Goal: Navigation & Orientation: Find specific page/section

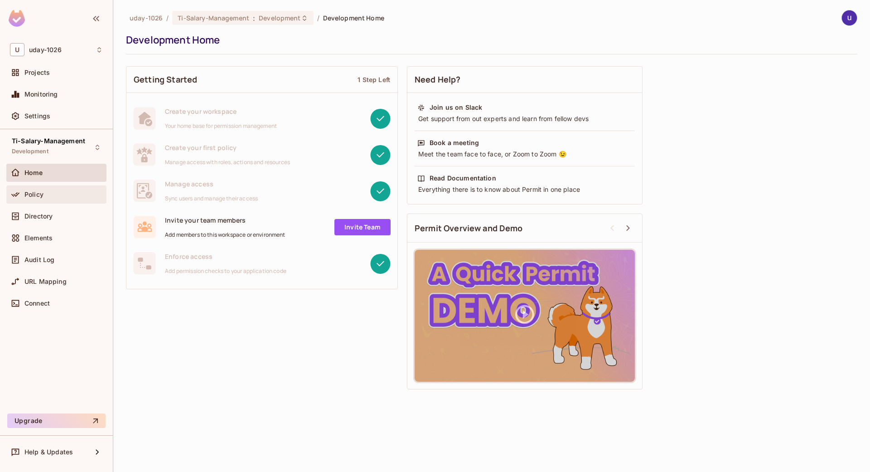
click at [54, 202] on div "Policy" at bounding box center [56, 194] width 100 height 18
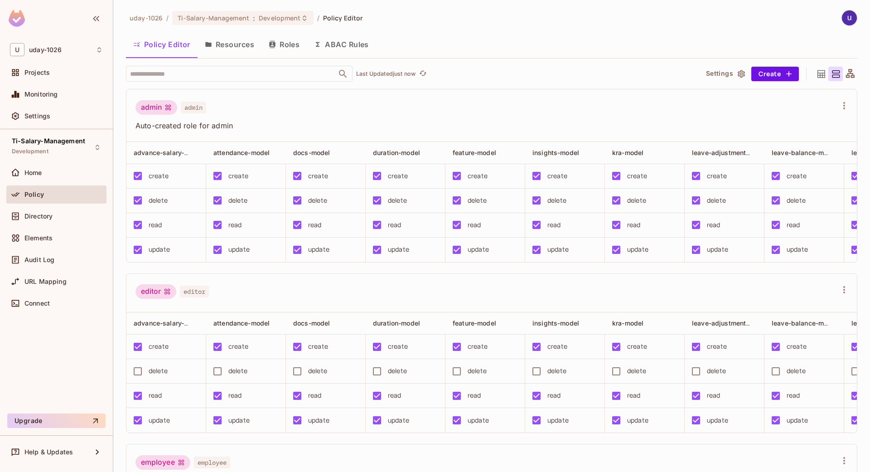
click at [237, 48] on button "Resources" at bounding box center [230, 44] width 64 height 23
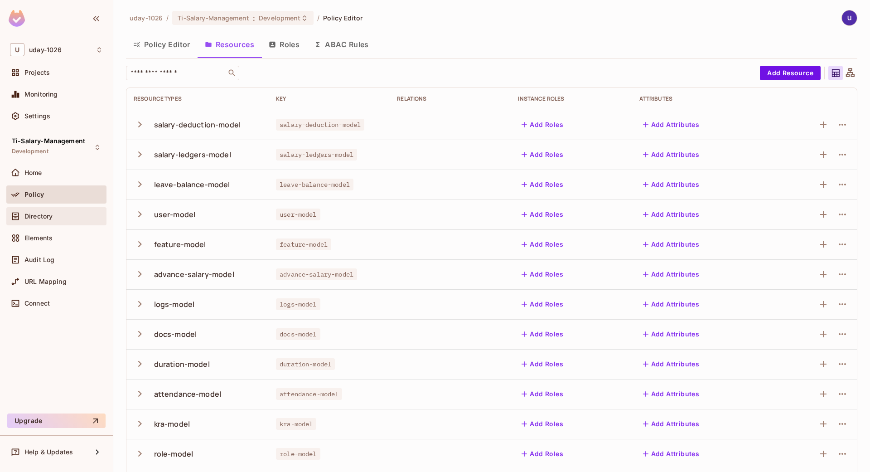
click at [44, 212] on span "Directory" at bounding box center [38, 215] width 28 height 7
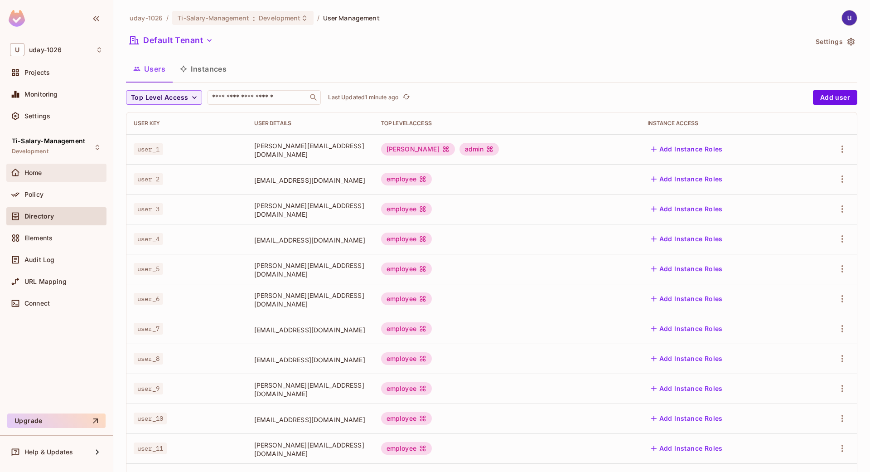
click at [56, 167] on div "Home" at bounding box center [56, 172] width 93 height 11
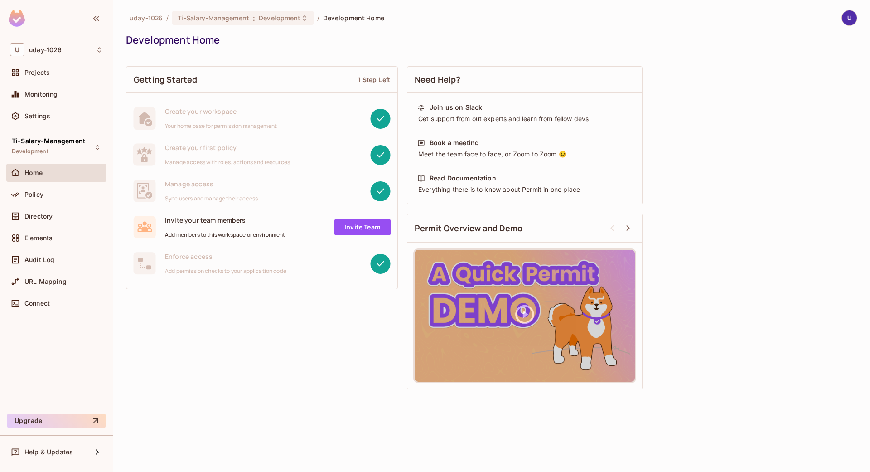
click at [56, 183] on div "Home" at bounding box center [56, 175] width 100 height 22
click at [56, 193] on div "Policy" at bounding box center [63, 194] width 78 height 7
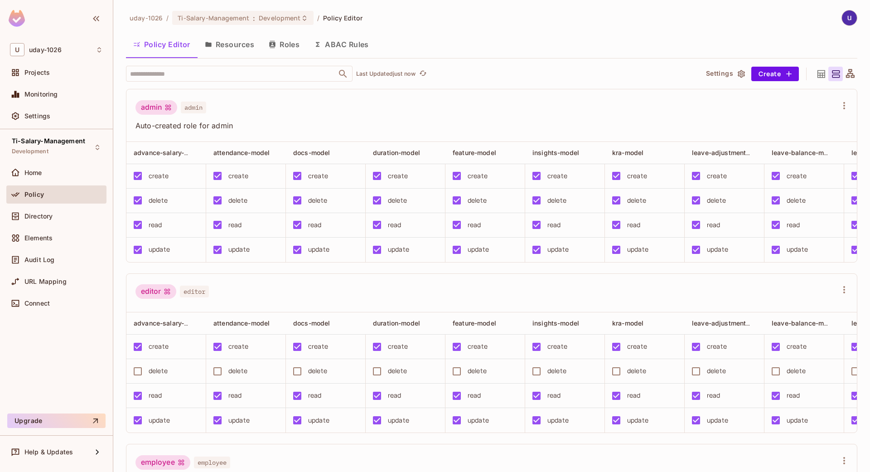
click at [250, 50] on button "Resources" at bounding box center [230, 44] width 64 height 23
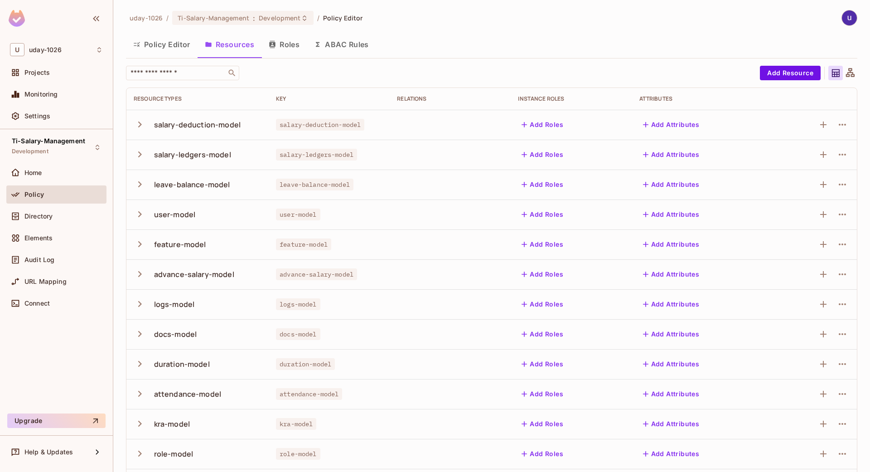
click at [138, 121] on icon "button" at bounding box center [140, 124] width 12 height 12
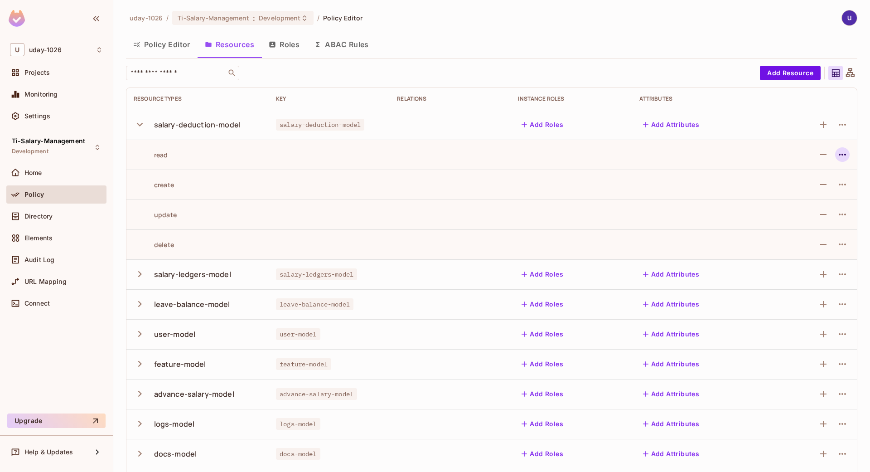
click at [839, 155] on icon "button" at bounding box center [842, 155] width 7 height 2
click at [451, 146] on div at bounding box center [435, 236] width 870 height 472
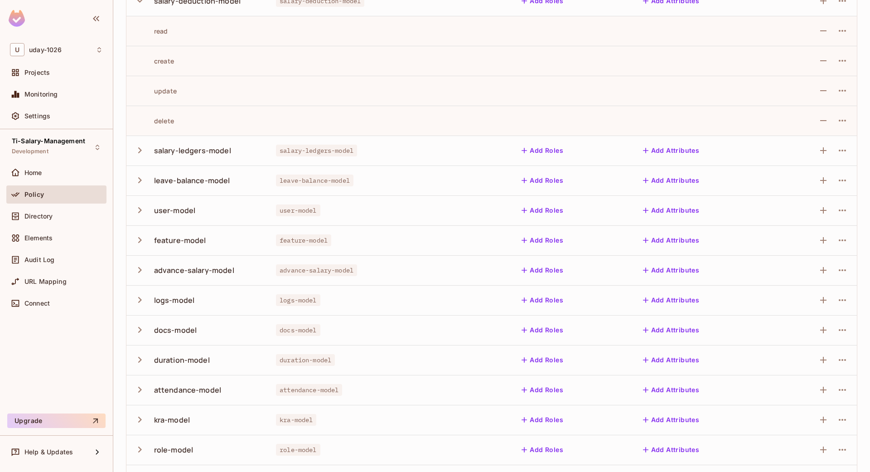
scroll to position [26, 0]
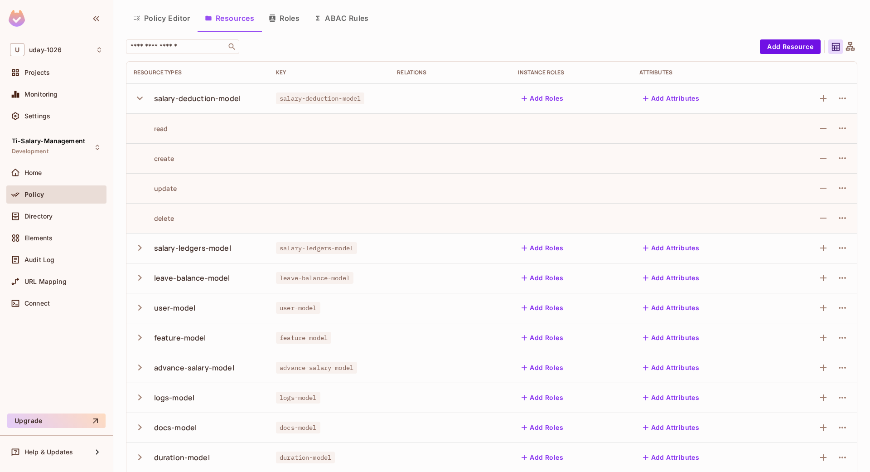
click at [166, 253] on div "salary-ledgers-model" at bounding box center [198, 247] width 128 height 19
click at [141, 242] on icon "button" at bounding box center [140, 247] width 12 height 12
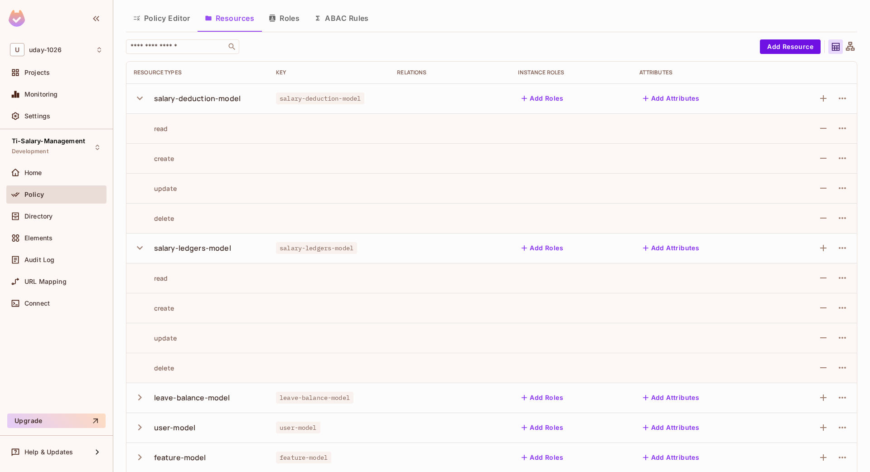
scroll to position [352, 0]
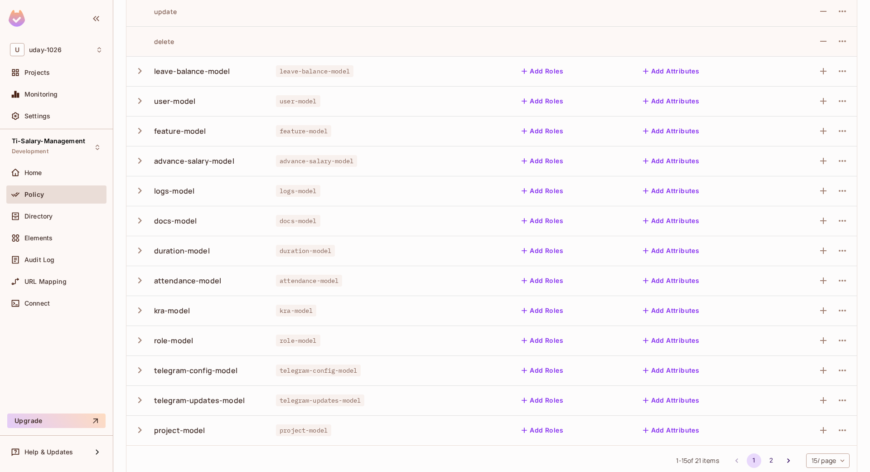
click at [137, 70] on icon "button" at bounding box center [140, 71] width 12 height 12
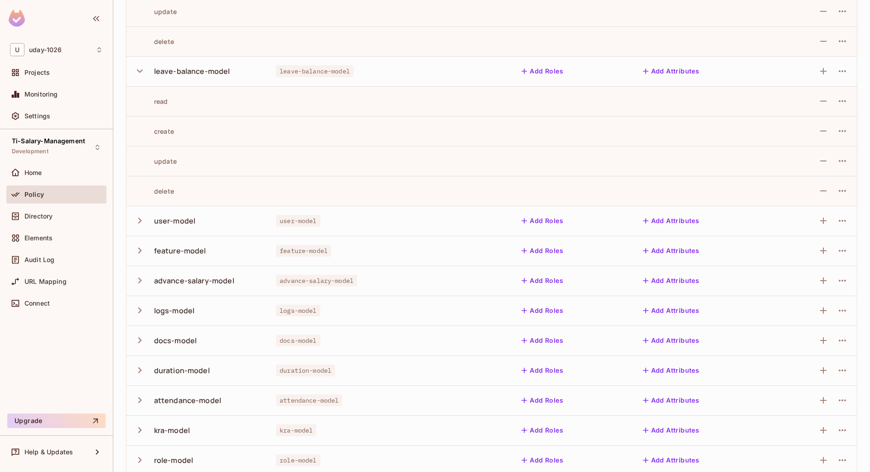
click at [144, 220] on icon "button" at bounding box center [140, 220] width 12 height 12
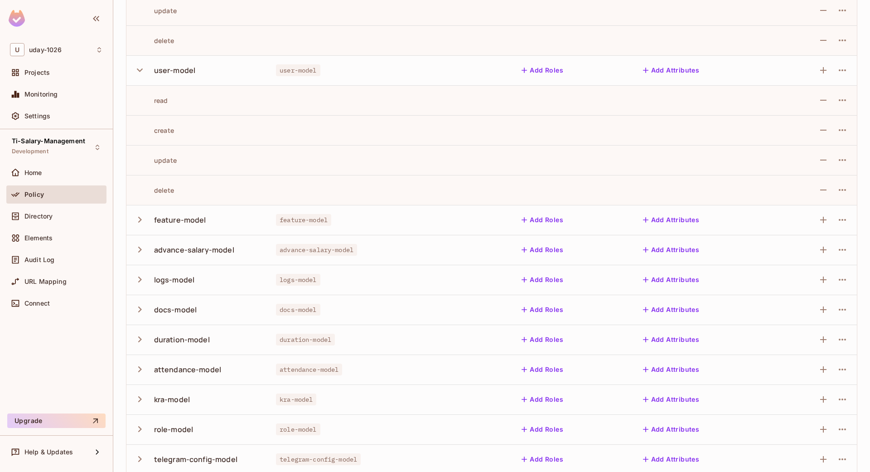
scroll to position [603, 0]
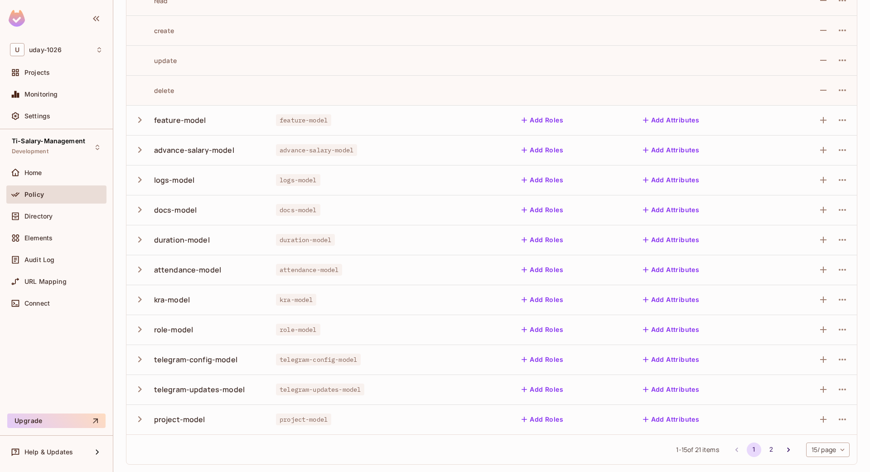
click at [139, 121] on icon "button" at bounding box center [140, 120] width 12 height 12
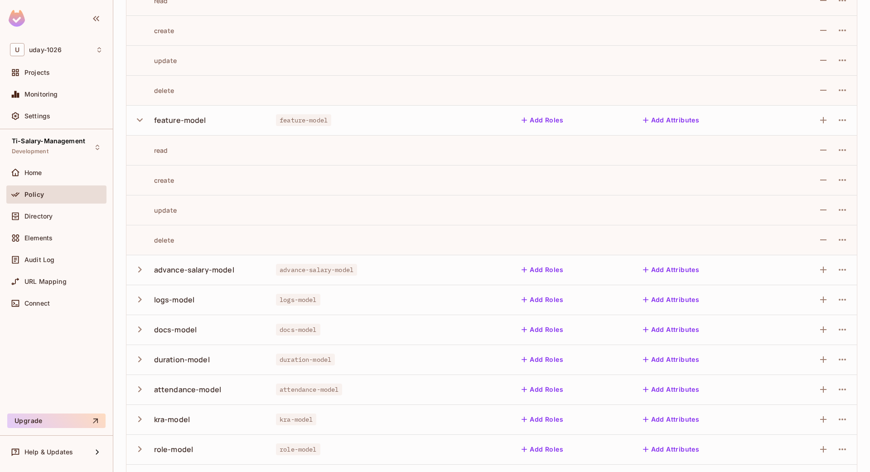
click at [139, 273] on icon "button" at bounding box center [140, 269] width 12 height 12
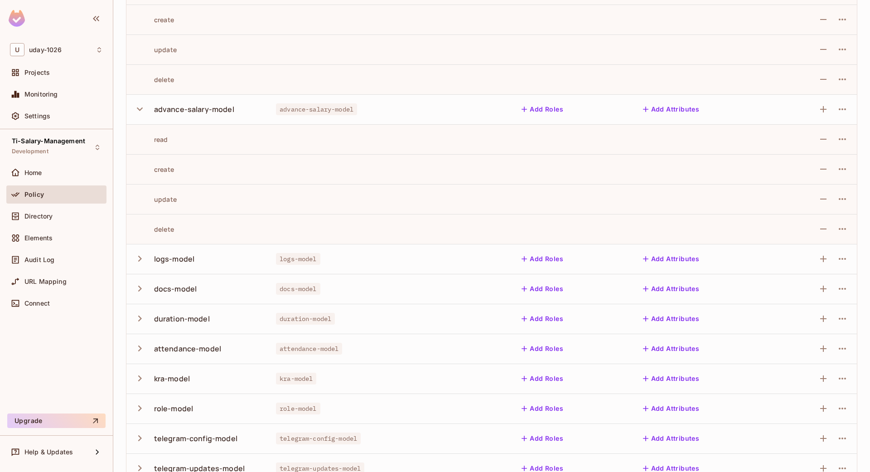
scroll to position [733, 0]
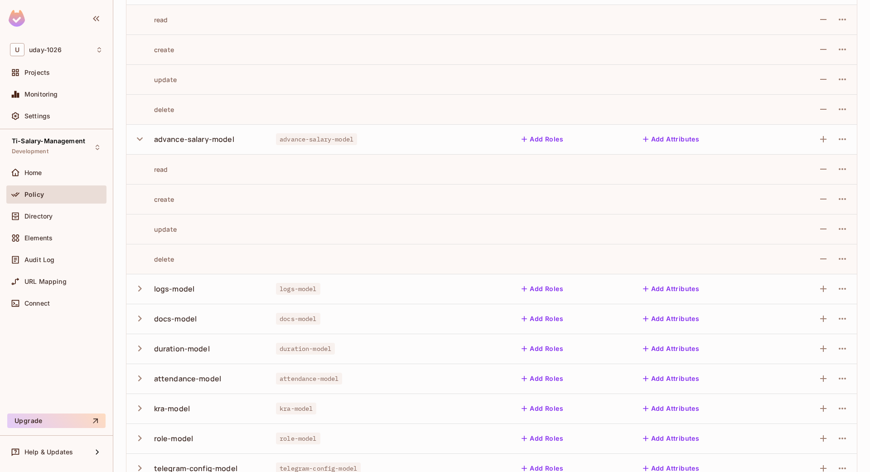
click at [145, 135] on icon "button" at bounding box center [140, 139] width 12 height 12
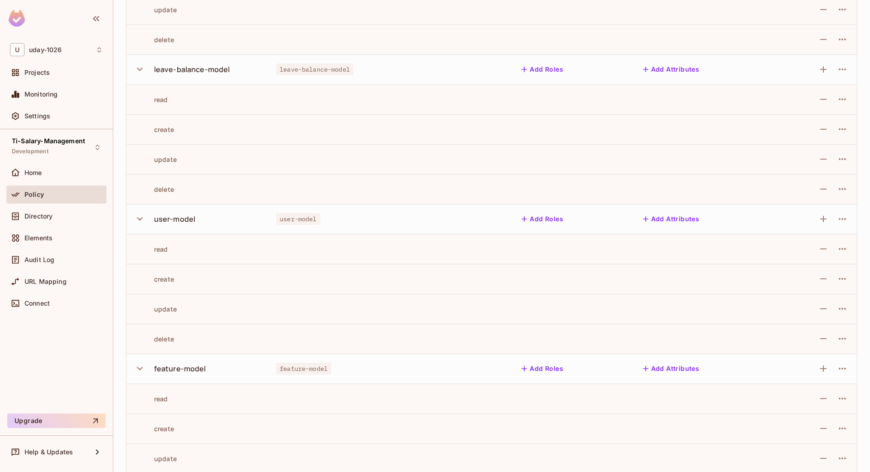
scroll to position [70, 0]
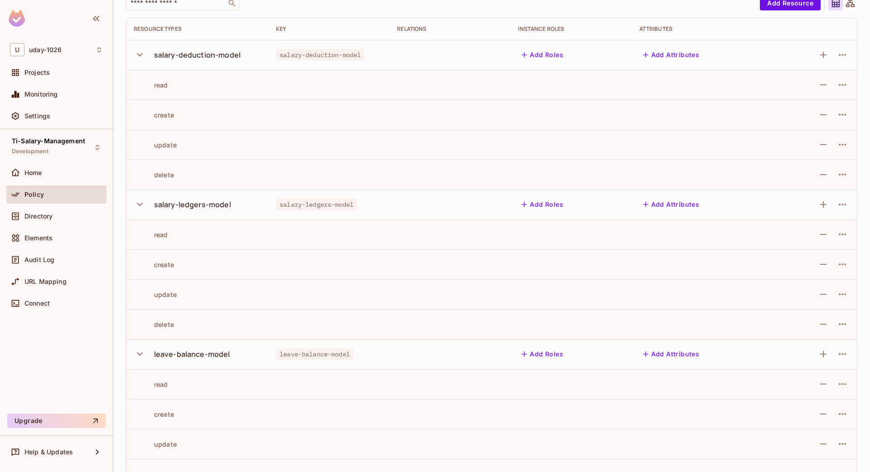
click at [143, 202] on icon "button" at bounding box center [140, 204] width 12 height 12
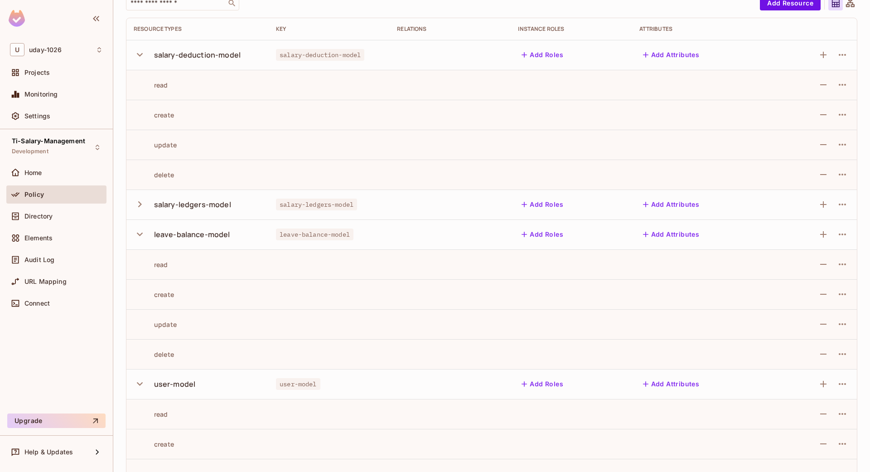
click at [140, 57] on icon "button" at bounding box center [140, 54] width 12 height 12
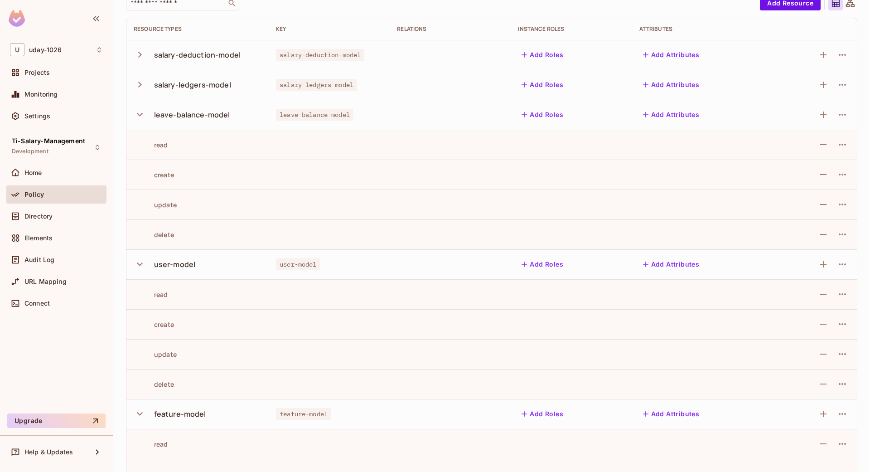
click at [146, 113] on button "button" at bounding box center [142, 114] width 16 height 19
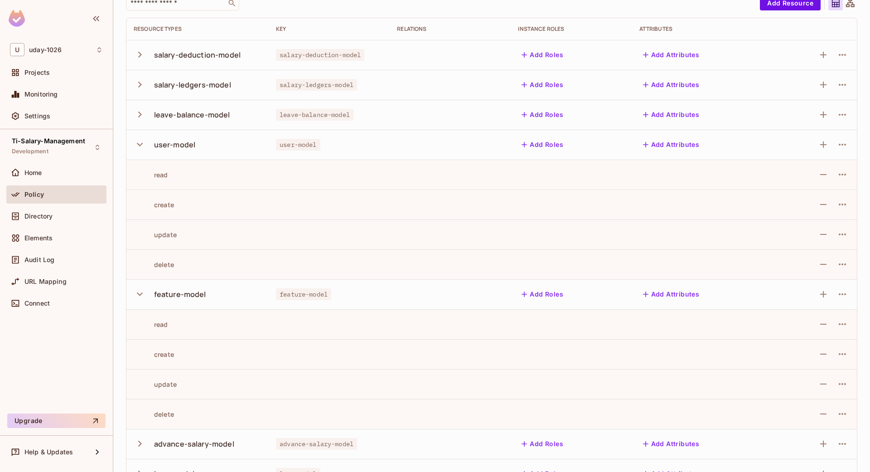
click at [143, 145] on icon "button" at bounding box center [140, 144] width 12 height 12
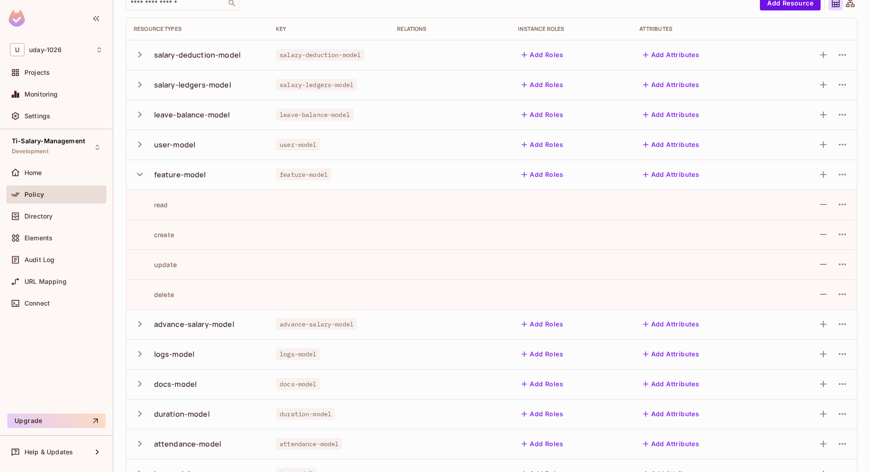
click at [140, 166] on button "button" at bounding box center [142, 173] width 16 height 19
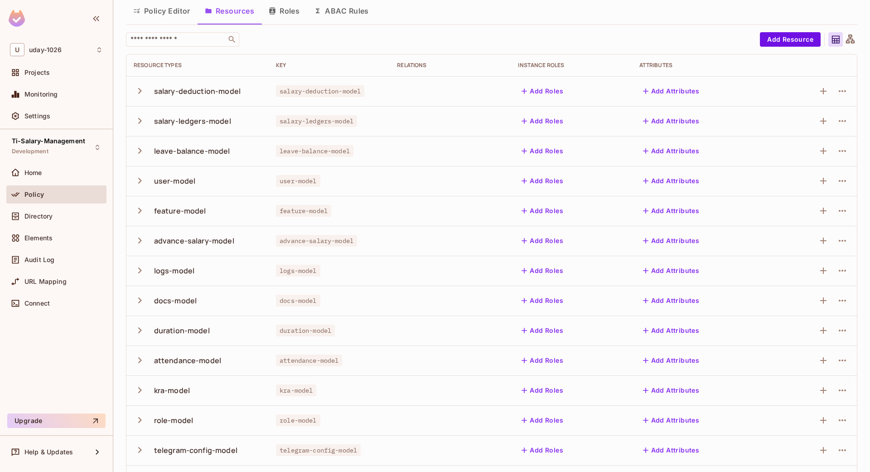
scroll to position [0, 0]
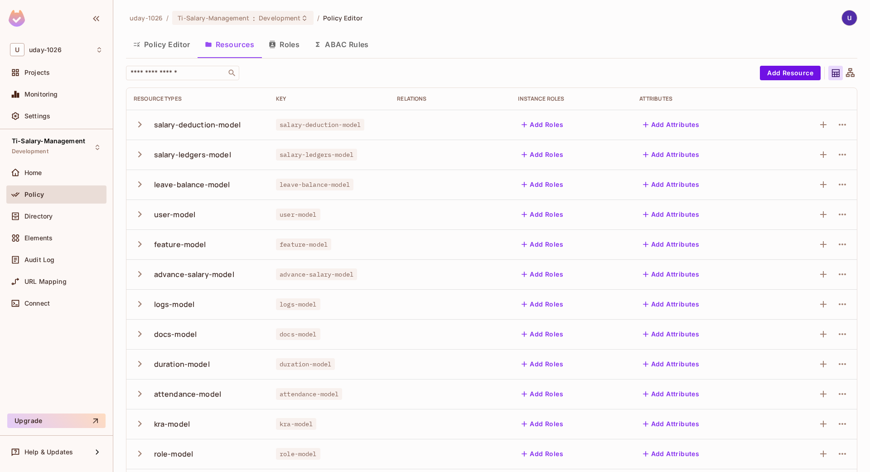
click at [341, 38] on button "ABAC Rules" at bounding box center [341, 44] width 69 height 23
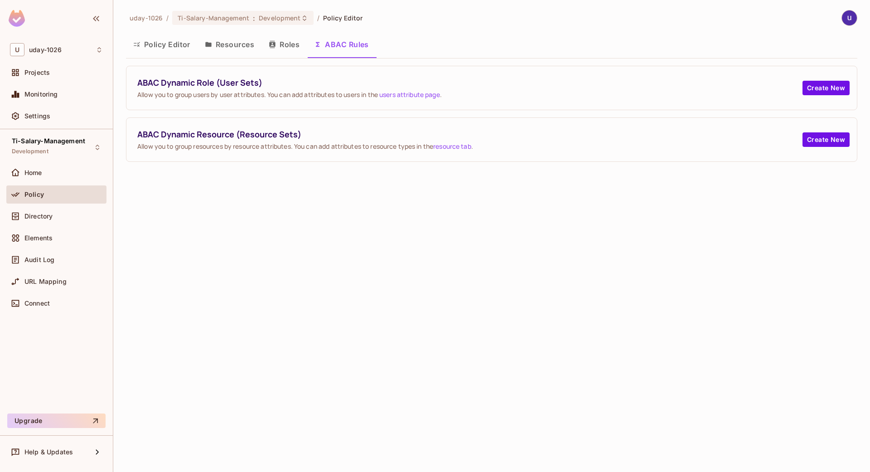
click at [292, 43] on button "Roles" at bounding box center [283, 44] width 45 height 23
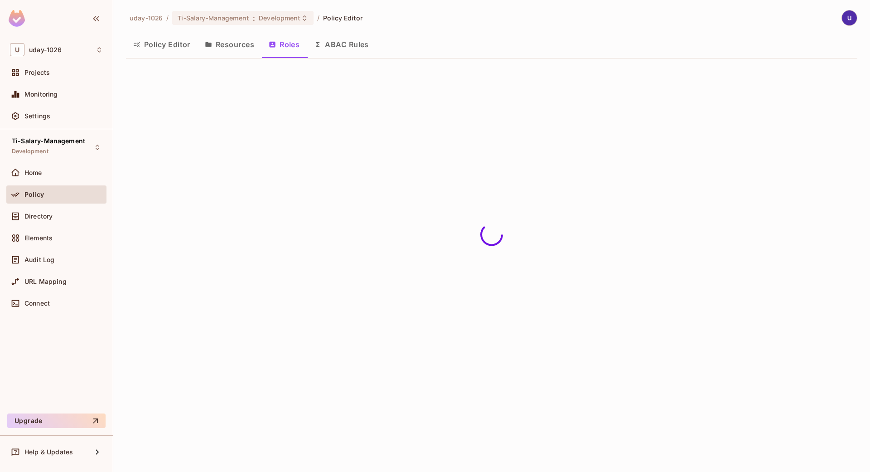
click at [240, 40] on button "Resources" at bounding box center [230, 44] width 64 height 23
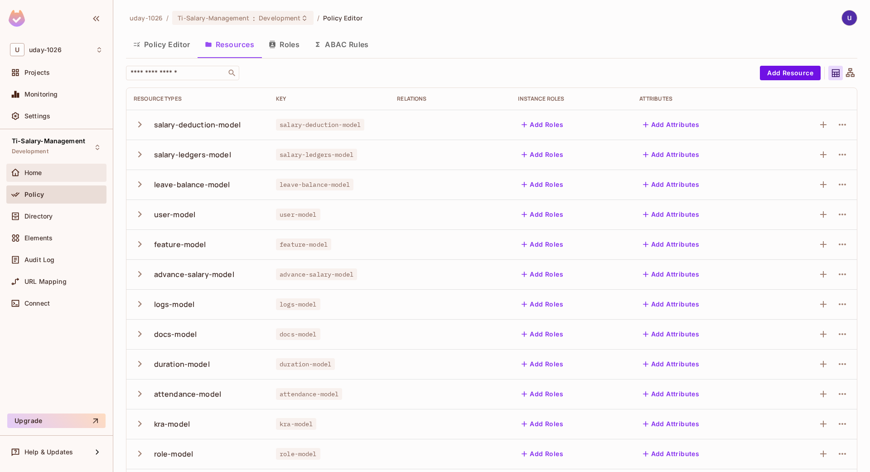
click at [72, 173] on div "Home" at bounding box center [63, 172] width 78 height 7
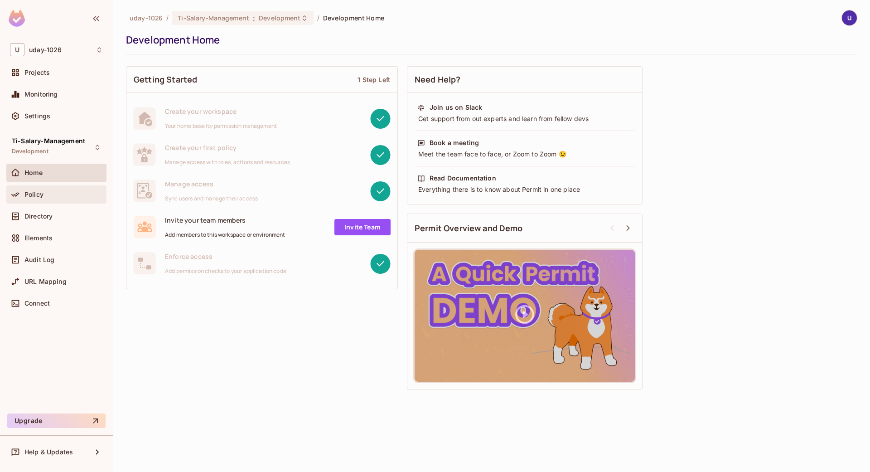
click at [63, 195] on div "Policy" at bounding box center [63, 194] width 78 height 7
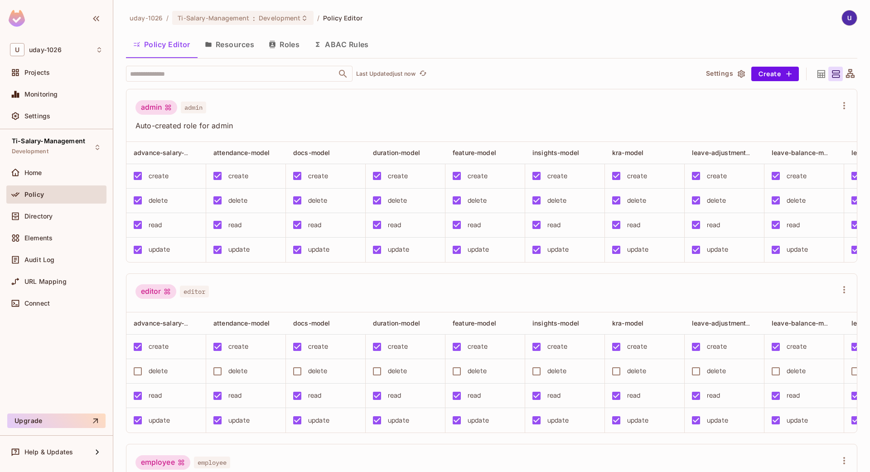
click at [239, 43] on button "Resources" at bounding box center [230, 44] width 64 height 23
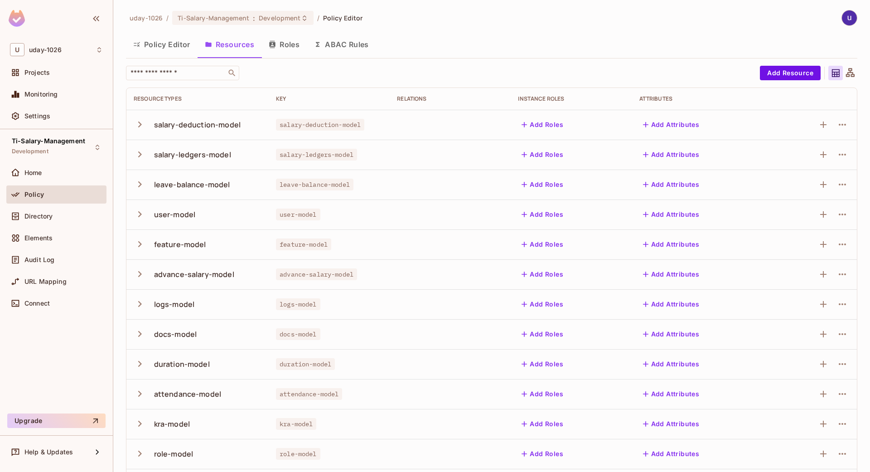
click at [399, 71] on div "​" at bounding box center [440, 73] width 629 height 14
drag, startPoint x: 254, startPoint y: 124, endPoint x: 155, endPoint y: 123, distance: 98.3
click at [155, 123] on div "salary-deduction-model" at bounding box center [198, 124] width 128 height 19
copy div "salary-deduction-model"
